Goal: Task Accomplishment & Management: Use online tool/utility

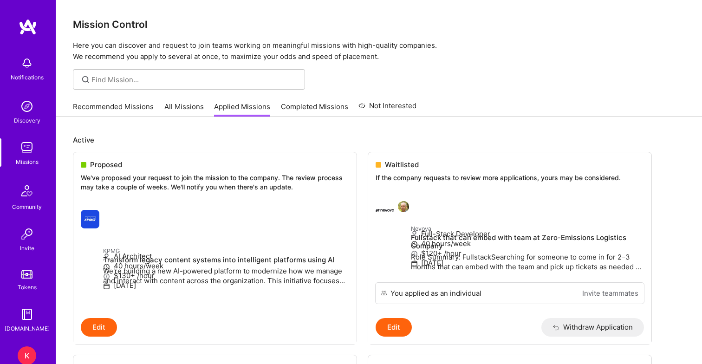
click at [27, 347] on div "K" at bounding box center [27, 355] width 19 height 19
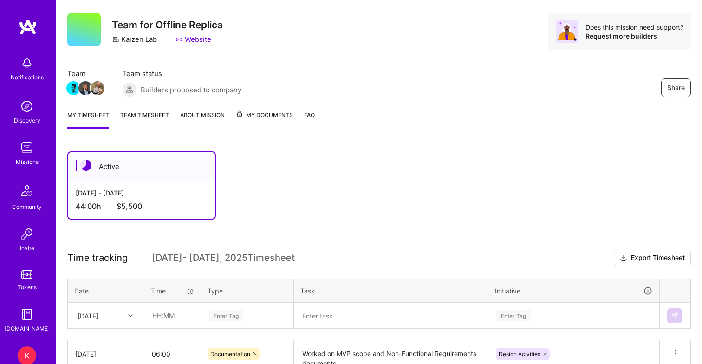
scroll to position [7, 0]
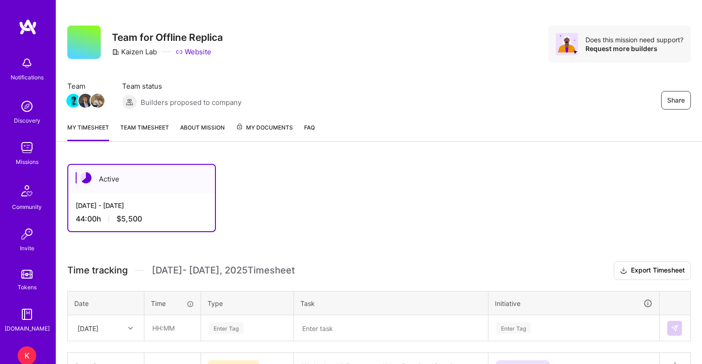
click at [133, 126] on link "Team timesheet" at bounding box center [144, 132] width 49 height 19
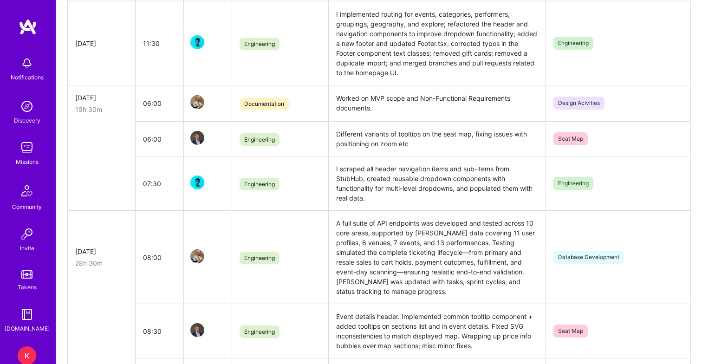
scroll to position [285, 0]
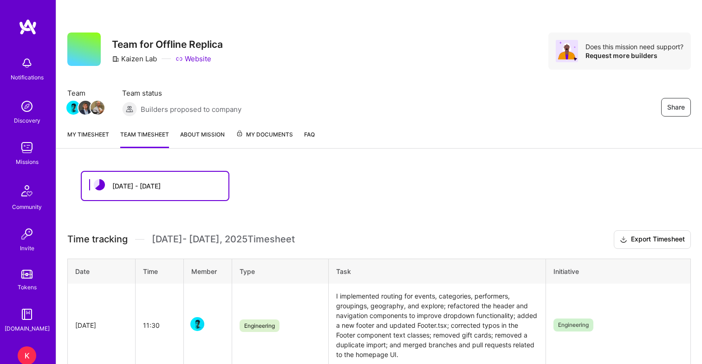
click at [92, 137] on link "My timesheet" at bounding box center [88, 139] width 42 height 19
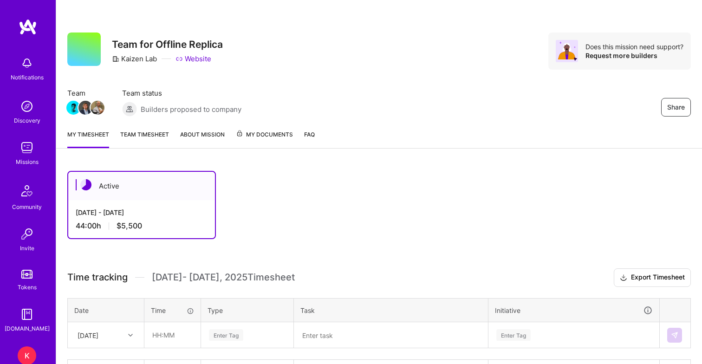
click at [154, 138] on link "Team timesheet" at bounding box center [144, 139] width 49 height 19
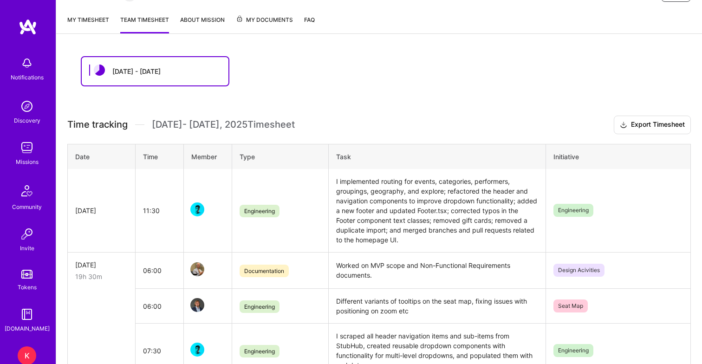
scroll to position [119, 0]
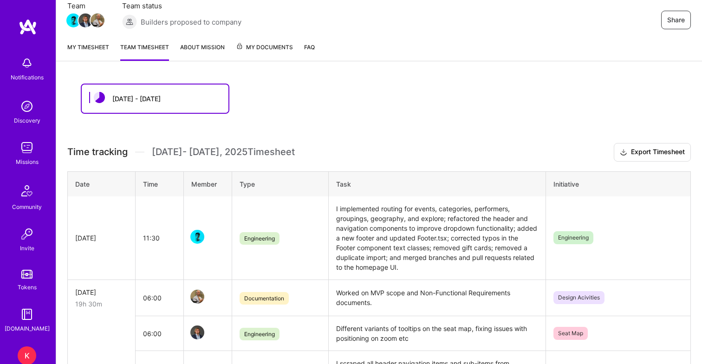
scroll to position [87, 0]
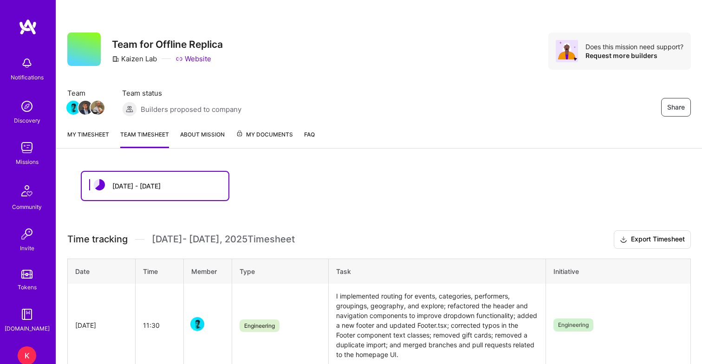
scroll to position [87, 0]
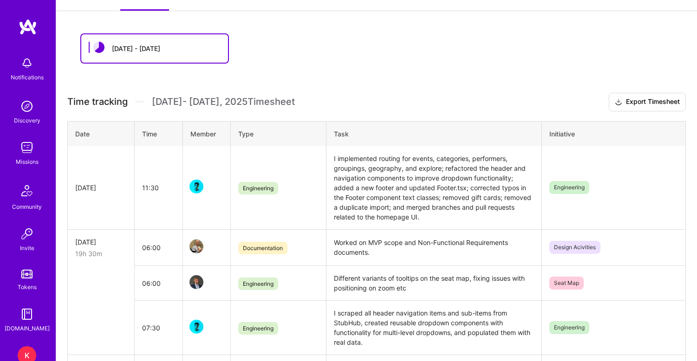
scroll to position [206, 0]
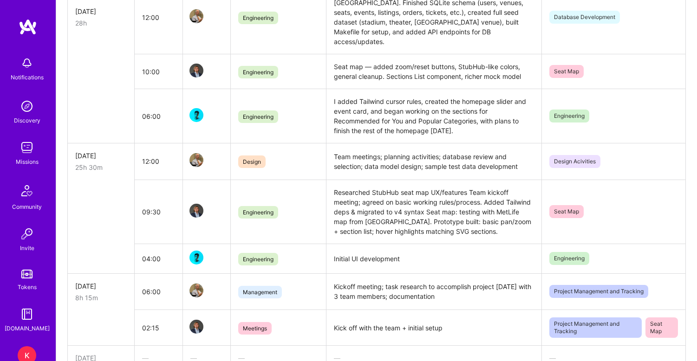
scroll to position [773, 0]
